Goal: Transaction & Acquisition: Purchase product/service

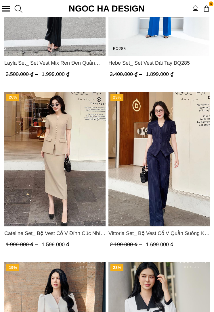
scroll to position [284, 0]
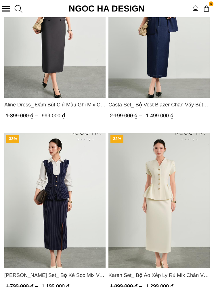
scroll to position [1092, 0]
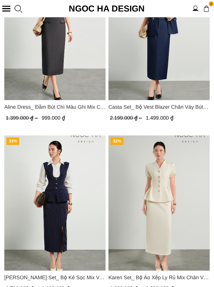
click at [26, 173] on img "Product image - Camille Set_ Bộ Kẻ Sọc Mix Vải Sơ Mi Trắng BJ146" at bounding box center [54, 202] width 101 height 135
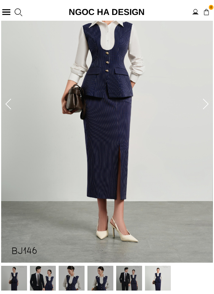
scroll to position [114, 0]
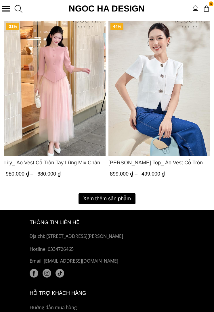
scroll to position [1741, 0]
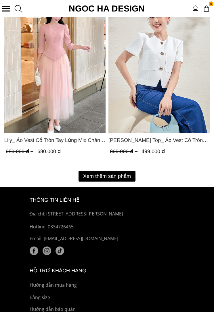
click at [94, 173] on button "Xem thêm sản phẩm" at bounding box center [107, 176] width 57 height 11
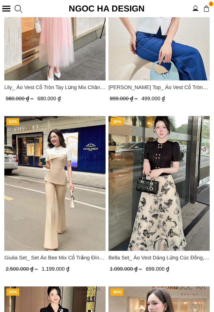
scroll to position [1799, 0]
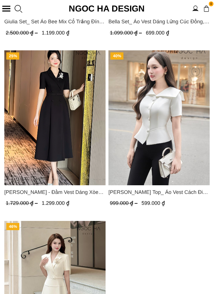
scroll to position [2028, 0]
